Goal: Task Accomplishment & Management: Manage account settings

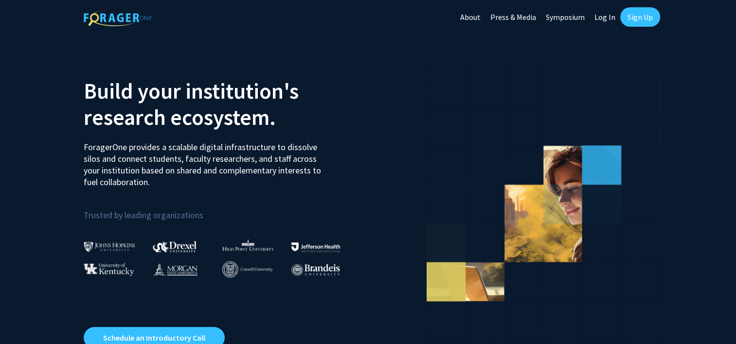
click at [609, 16] on link "Log In" at bounding box center [605, 17] width 31 height 34
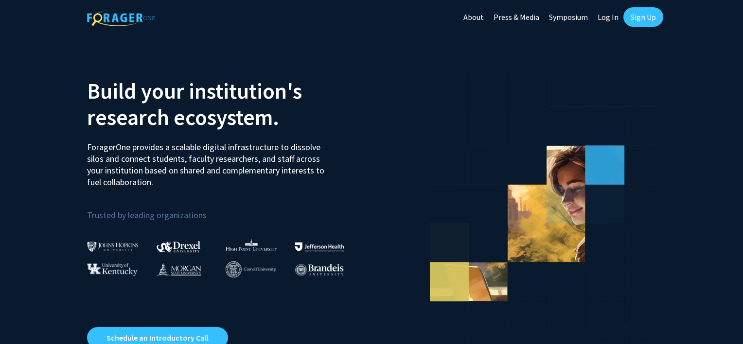
select select
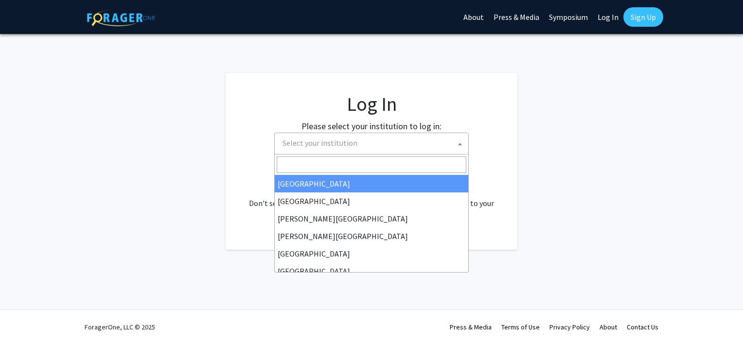
click at [359, 141] on span "Select your institution" at bounding box center [374, 143] width 190 height 20
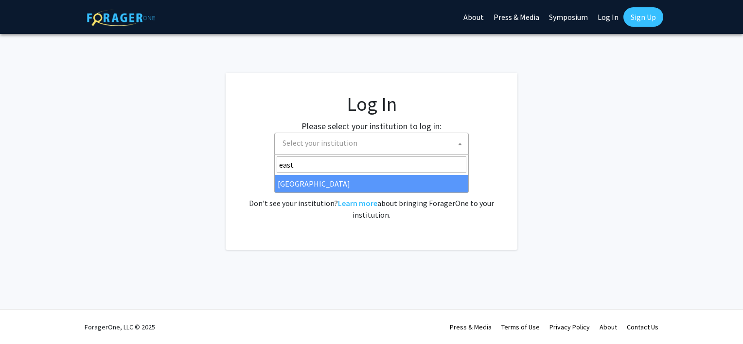
type input "east"
select select "17"
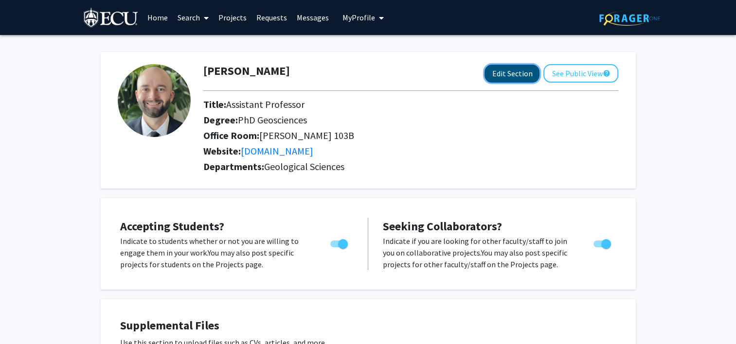
click at [502, 72] on button "Edit Section" at bounding box center [512, 74] width 55 height 18
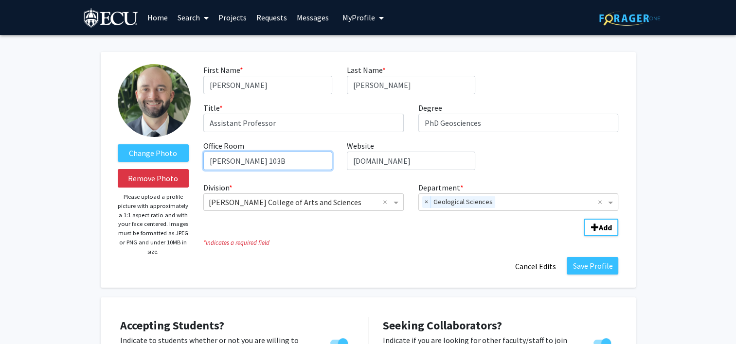
drag, startPoint x: 256, startPoint y: 162, endPoint x: 239, endPoint y: 160, distance: 17.6
click at [239, 160] on input "[PERSON_NAME] 103B" at bounding box center [267, 161] width 128 height 18
click at [423, 200] on span "×" at bounding box center [426, 203] width 9 height 12
type input "[PERSON_NAME] 209"
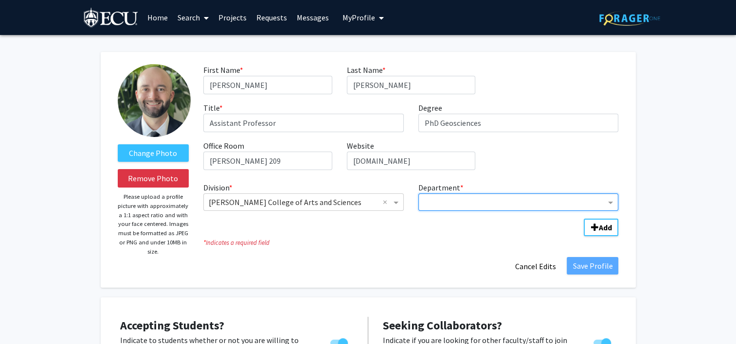
click at [441, 205] on input "Department" at bounding box center [515, 203] width 182 height 12
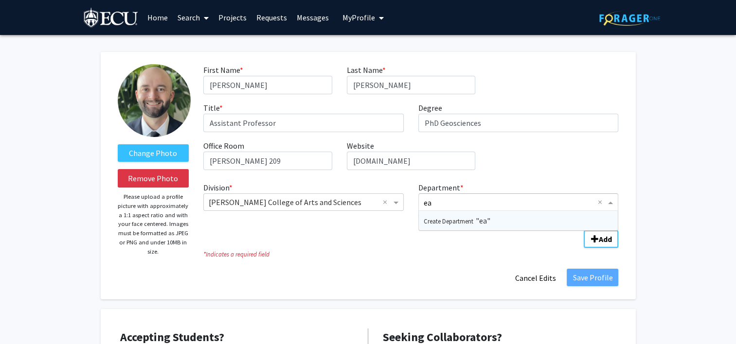
type input "e"
type input "Earth, Environment and Planning"
click at [597, 242] on span "Add Division/Department" at bounding box center [595, 239] width 8 height 8
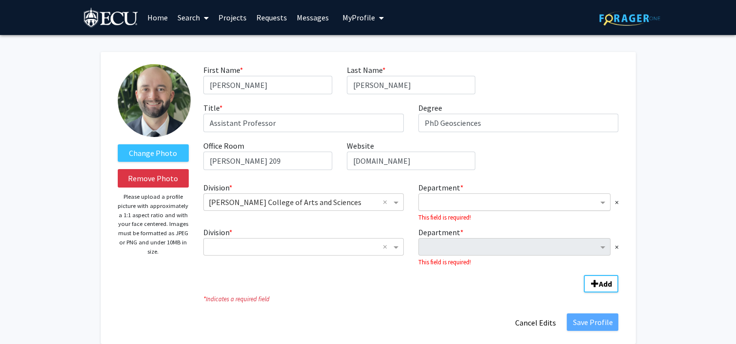
click at [488, 205] on input "Department" at bounding box center [511, 203] width 175 height 12
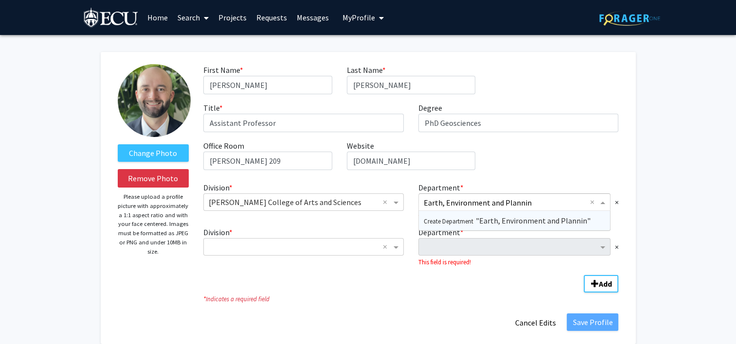
type input "Earth, Environment and Planning"
click at [535, 172] on div "First Name * required [PERSON_NAME] Last Name * required [PERSON_NAME] Title * …" at bounding box center [411, 121] width 430 height 114
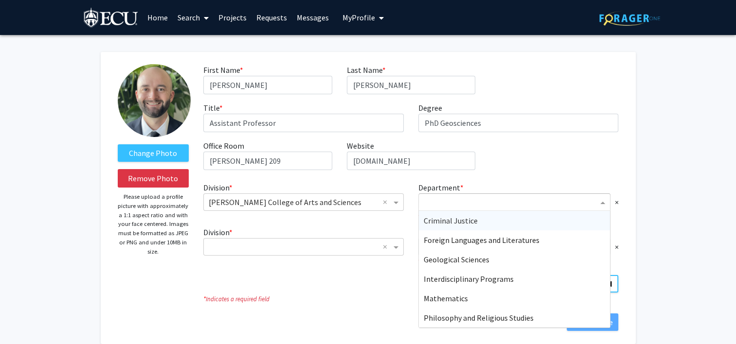
click at [603, 201] on span "Department" at bounding box center [604, 203] width 12 height 12
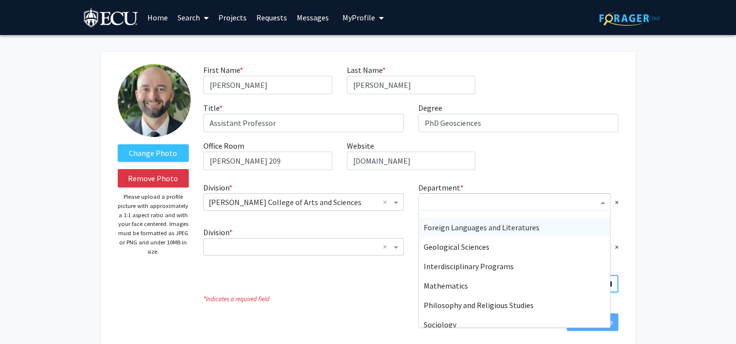
scroll to position [14, 0]
click at [520, 253] on div "Geological Sciences" at bounding box center [515, 245] width 192 height 19
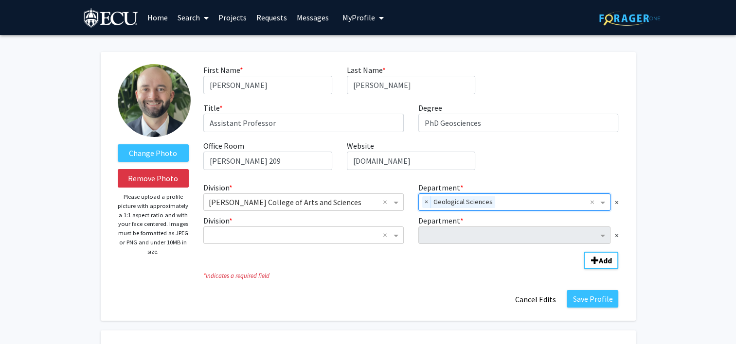
click at [619, 234] on div "Department * ×" at bounding box center [518, 229] width 215 height 29
click at [620, 234] on div "Department * ×" at bounding box center [518, 229] width 215 height 29
click at [616, 234] on span "×" at bounding box center [616, 236] width 4 height 12
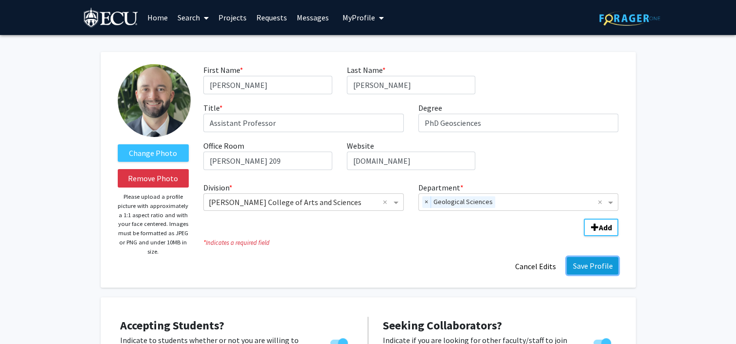
click at [608, 264] on button "Save Profile" at bounding box center [593, 266] width 52 height 18
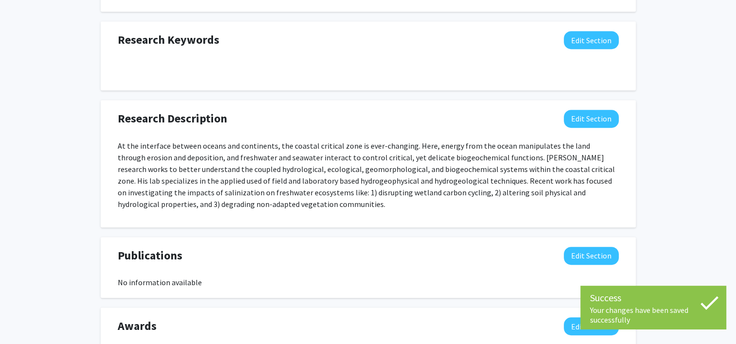
scroll to position [553, 0]
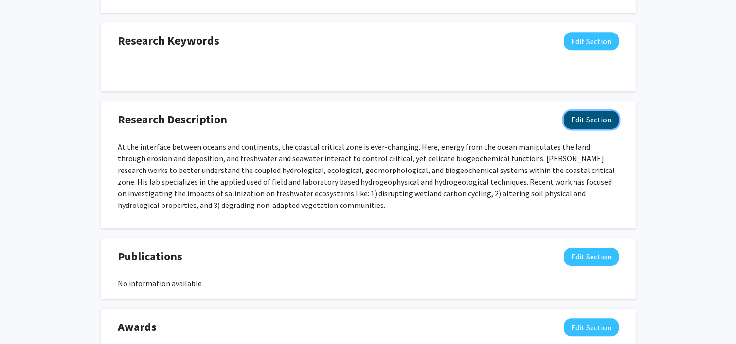
click at [599, 121] on button "Edit Section" at bounding box center [591, 120] width 55 height 18
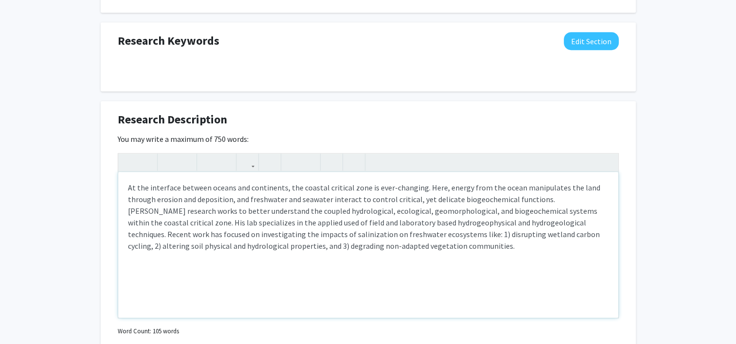
click at [353, 251] on div "At the interface between oceans and continents, the coastal critical zone is ev…" at bounding box center [368, 245] width 500 height 146
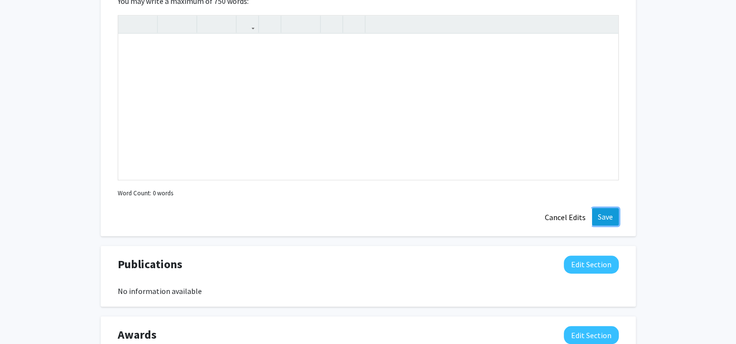
click at [604, 209] on button "Save" at bounding box center [605, 217] width 27 height 18
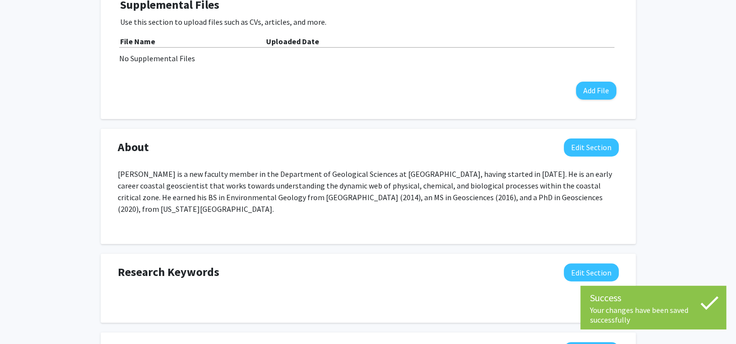
scroll to position [321, 0]
click at [580, 146] on button "Edit Section" at bounding box center [591, 148] width 55 height 18
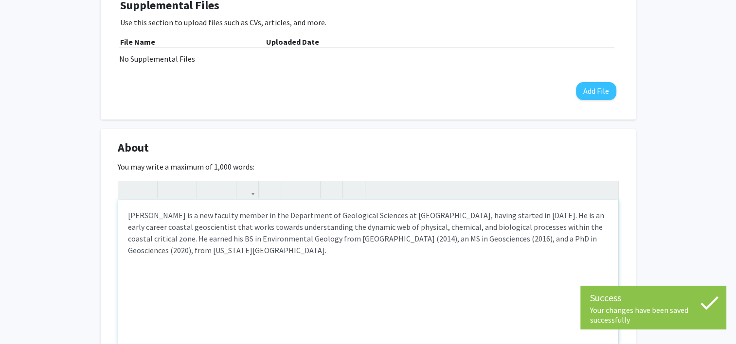
click at [307, 244] on p "[PERSON_NAME] is a new faculty member in the Department of Geological Sciences …" at bounding box center [368, 233] width 481 height 47
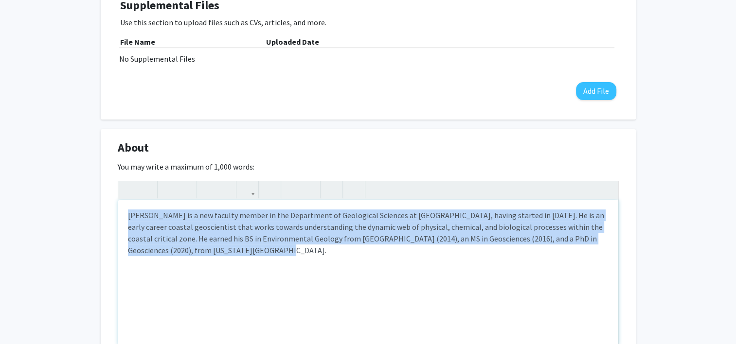
click at [307, 244] on p "[PERSON_NAME] is a new faculty member in the Department of Geological Sciences …" at bounding box center [368, 233] width 481 height 47
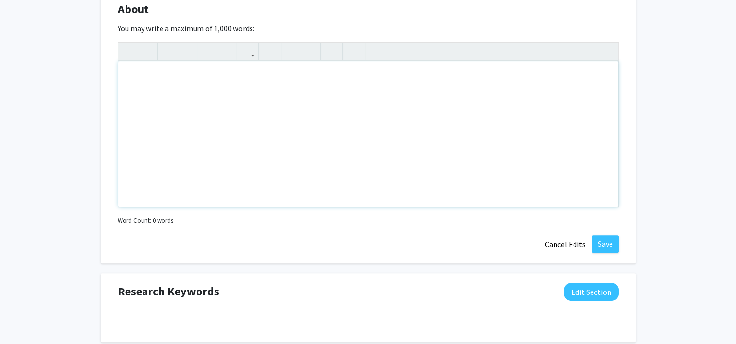
scroll to position [427, 0]
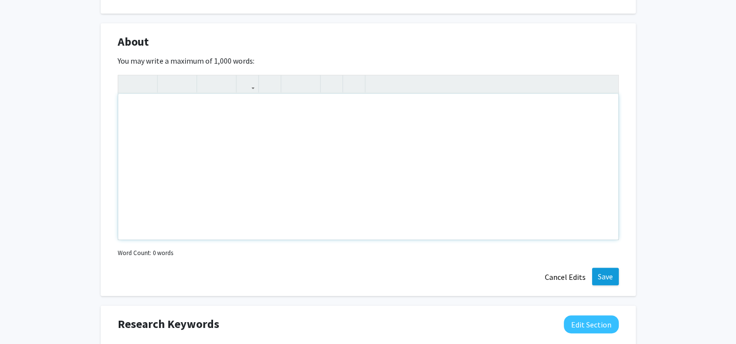
type textarea "<p>[PERSON_NAME] is a new faculty member in the Department of Geological Scienc…"
click at [605, 274] on button "Save" at bounding box center [605, 277] width 27 height 18
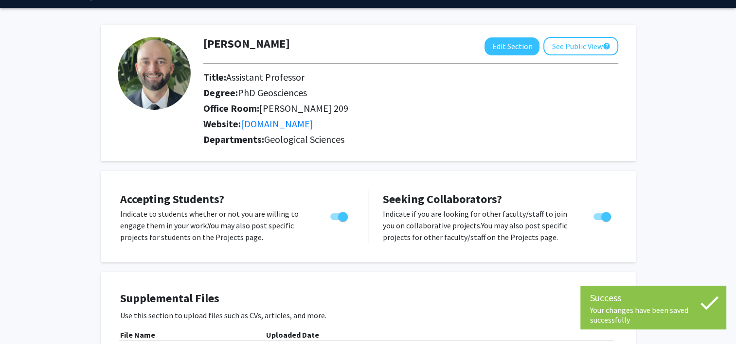
scroll to position [0, 0]
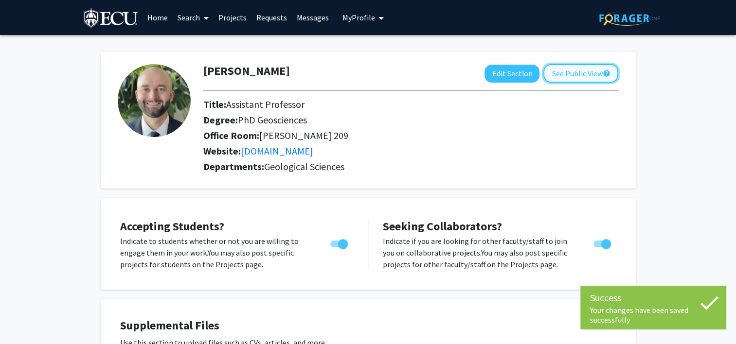
click at [590, 72] on button "See Public View help" at bounding box center [580, 73] width 75 height 18
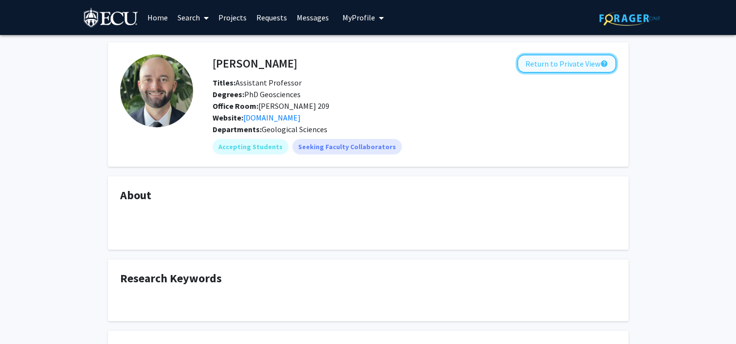
click at [568, 60] on button "Return to Private View help" at bounding box center [566, 63] width 99 height 18
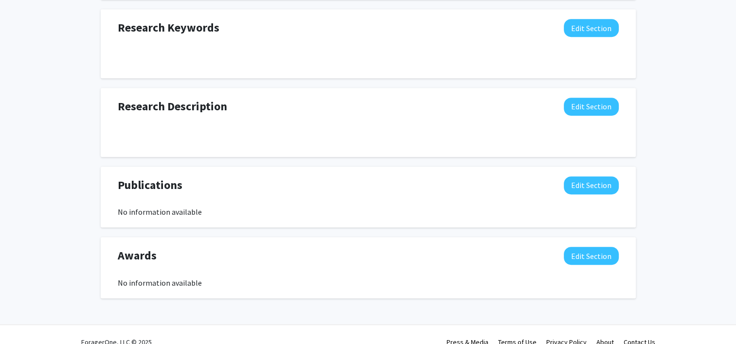
scroll to position [529, 0]
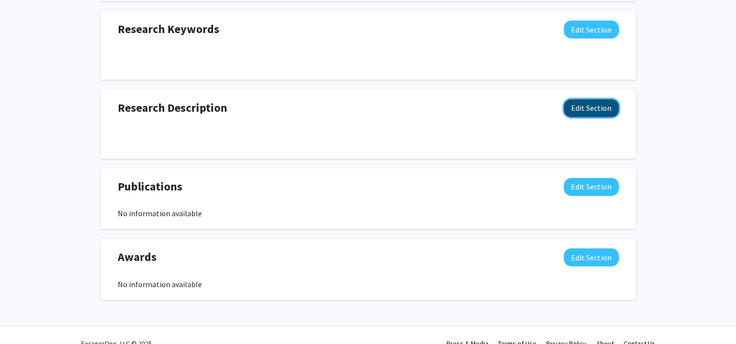
click at [601, 113] on button "Edit Section" at bounding box center [591, 108] width 55 height 18
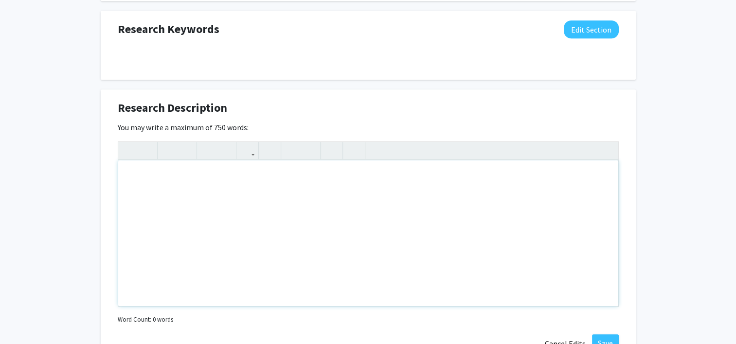
click at [295, 197] on div "Note to users with screen readers: Please deactivate our accessibility plugin f…" at bounding box center [368, 234] width 500 height 146
paste div "Note to users with screen readers: Please deactivate our accessibility plugin f…"
type textarea "<p>I am a geoscientist and assistant professor at [GEOGRAPHIC_DATA] in the Depa…"
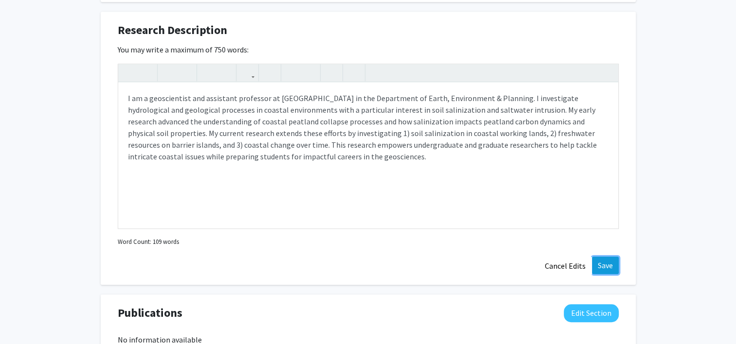
click at [607, 263] on button "Save" at bounding box center [605, 266] width 27 height 18
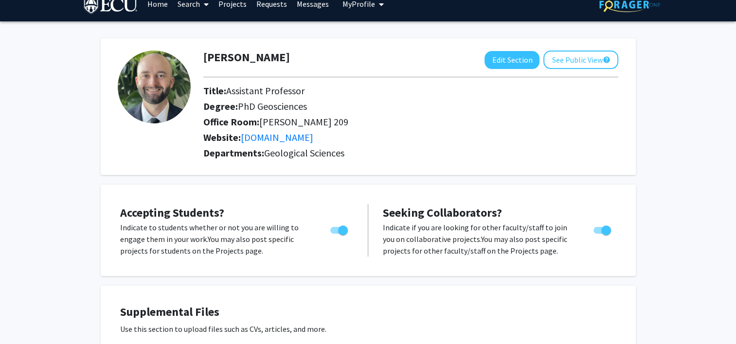
scroll to position [0, 0]
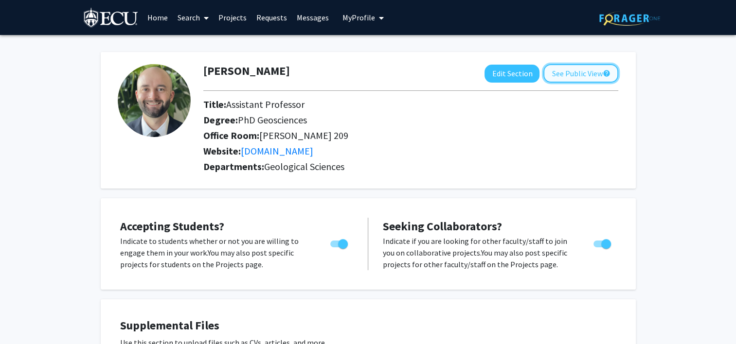
click at [584, 76] on button "See Public View help" at bounding box center [580, 73] width 75 height 18
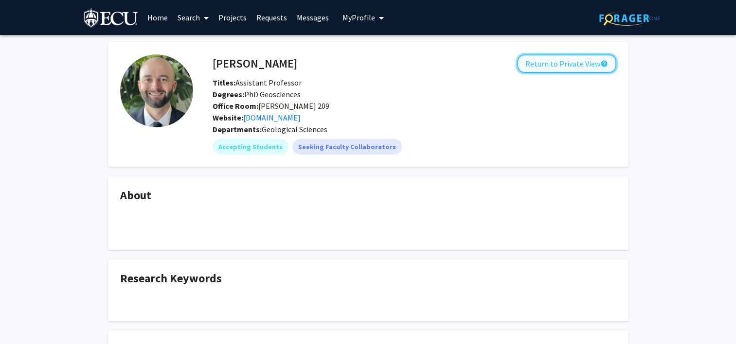
click at [570, 69] on button "Return to Private View help" at bounding box center [566, 63] width 99 height 18
